Goal: Task Accomplishment & Management: Manage account settings

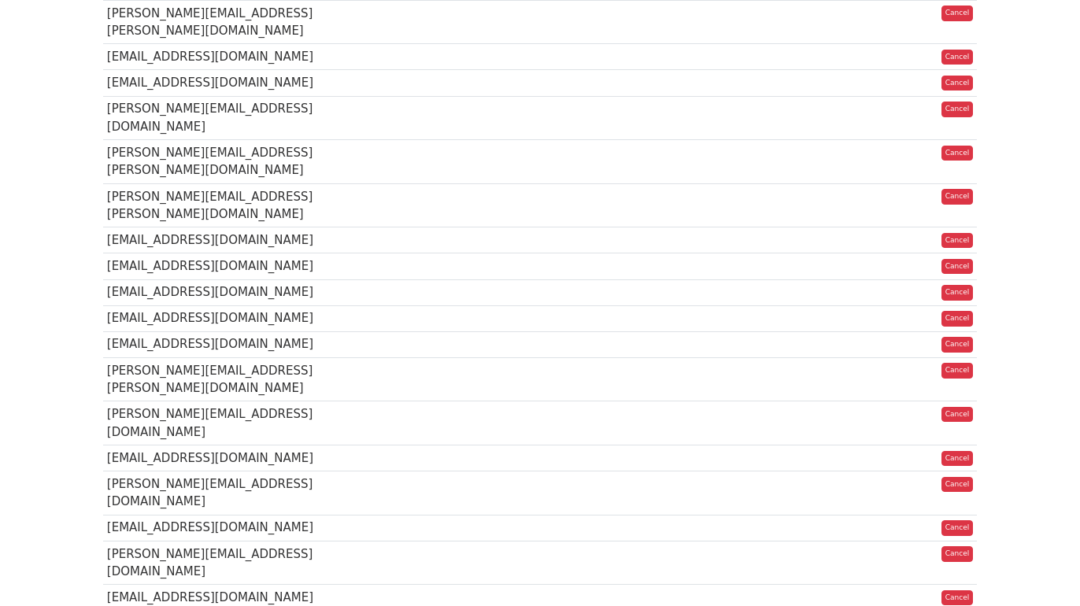
scroll to position [6589, 0]
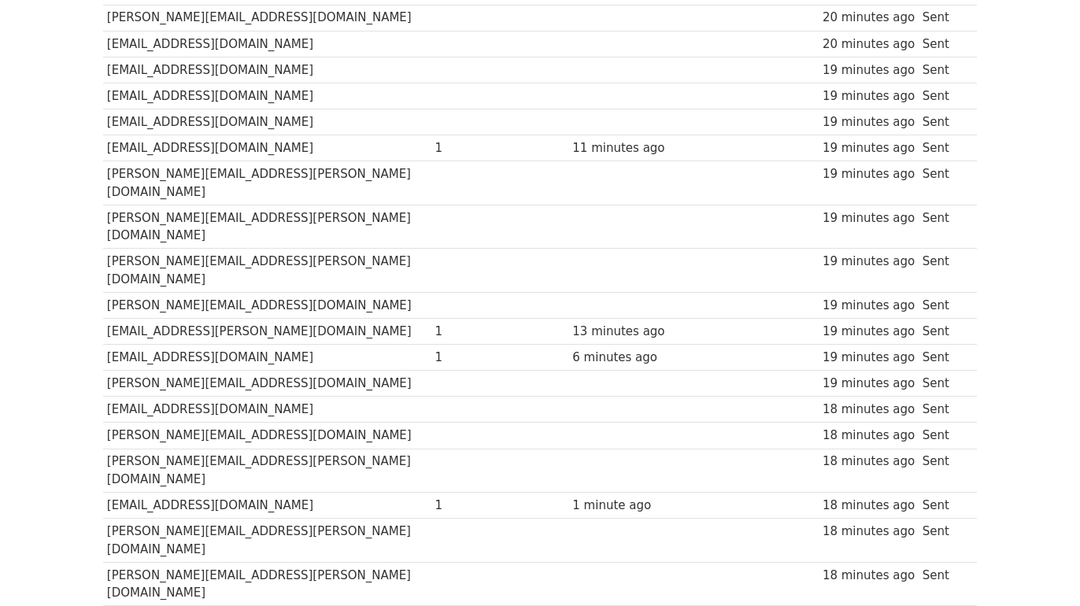
scroll to position [9743, 0]
